Goal: Use online tool/utility: Utilize a website feature to perform a specific function

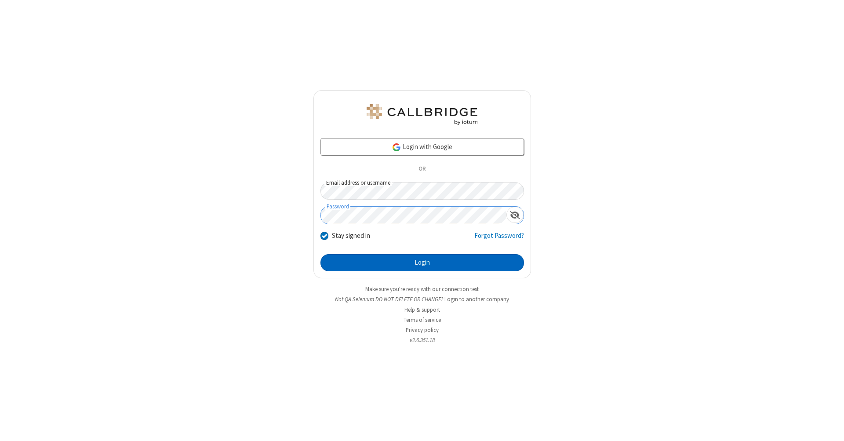
click at [422, 263] on button "Login" at bounding box center [421, 263] width 203 height 18
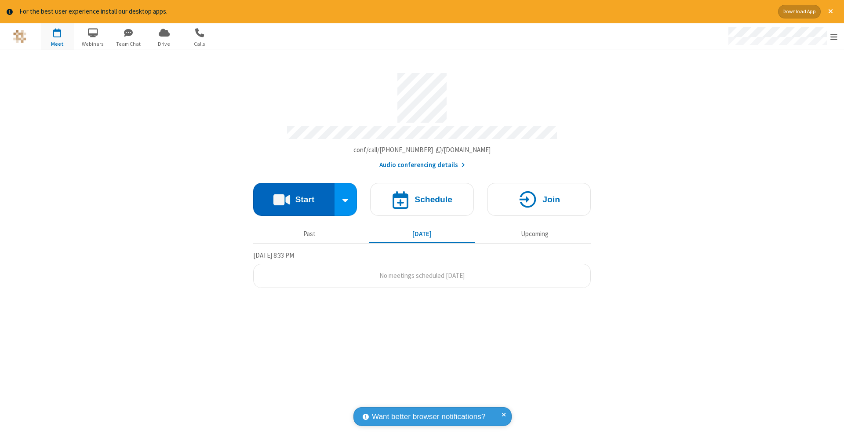
click at [294, 195] on button "Start" at bounding box center [293, 199] width 81 height 33
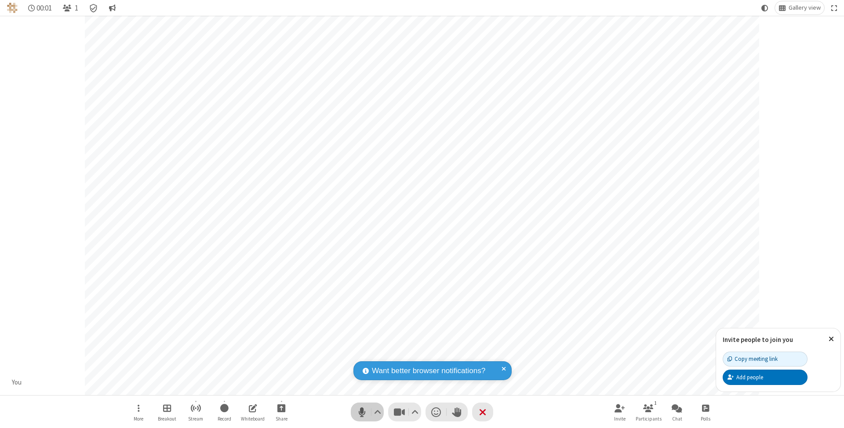
click at [362, 412] on span "Mute (⌘+Shift+A)" at bounding box center [361, 412] width 13 height 13
click at [362, 412] on span "Unmute (⌘+Shift+A)" at bounding box center [361, 412] width 13 height 13
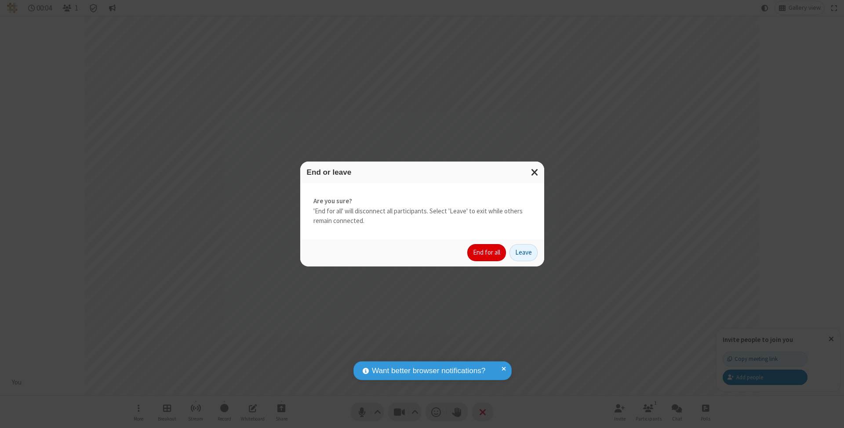
click at [487, 252] on button "End for all" at bounding box center [486, 253] width 39 height 18
